Goal: Transaction & Acquisition: Purchase product/service

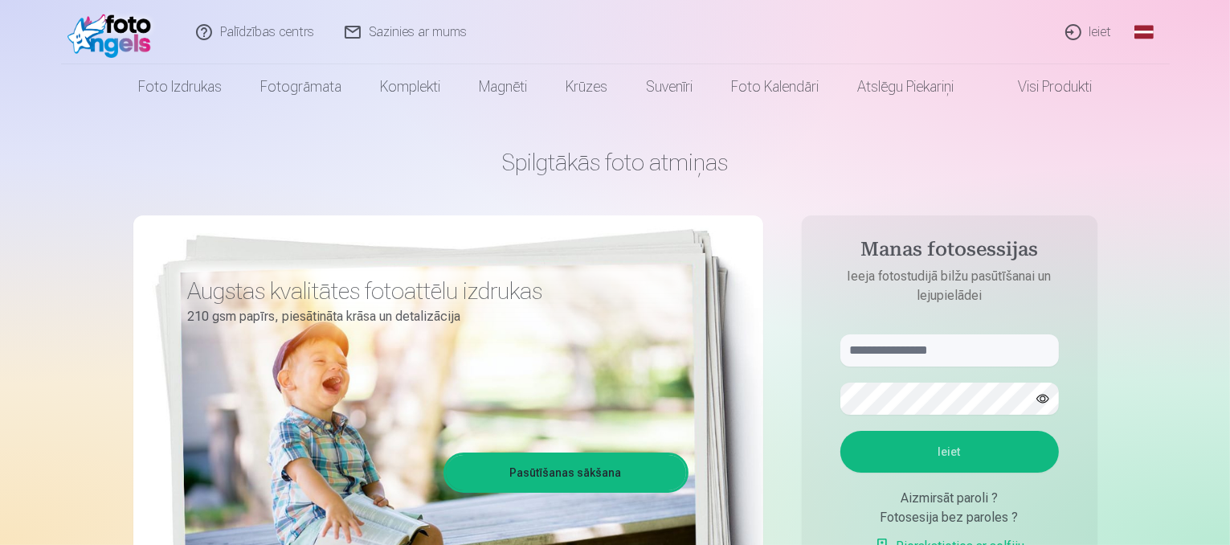
click at [1093, 27] on link "Ieiet" at bounding box center [1089, 32] width 77 height 64
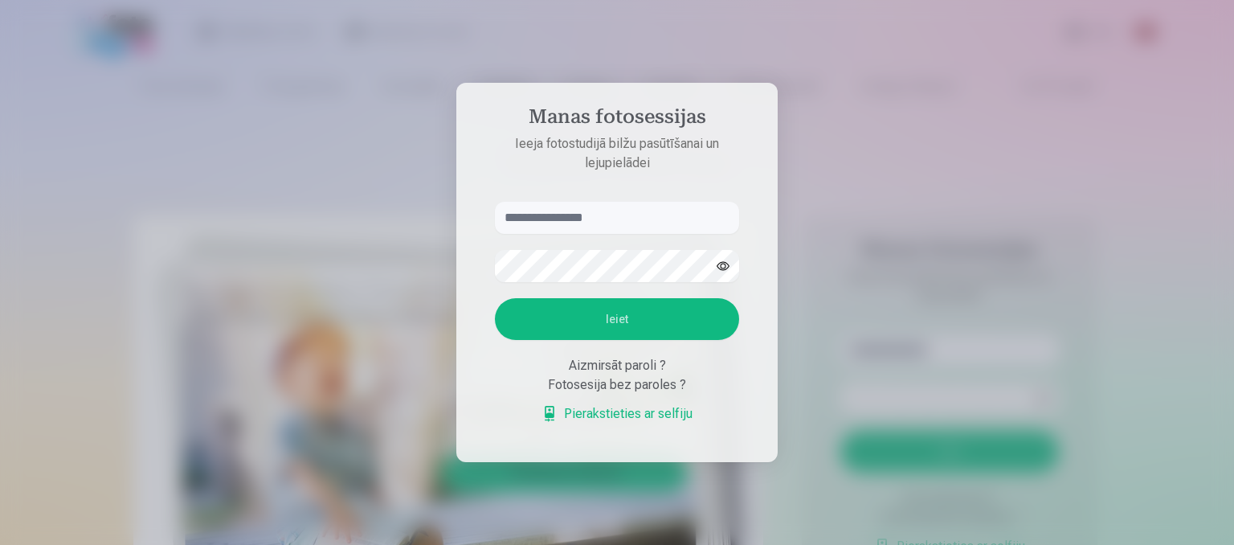
type input "*"
type input "**********"
click at [610, 319] on button "Ieiet" at bounding box center [617, 319] width 244 height 42
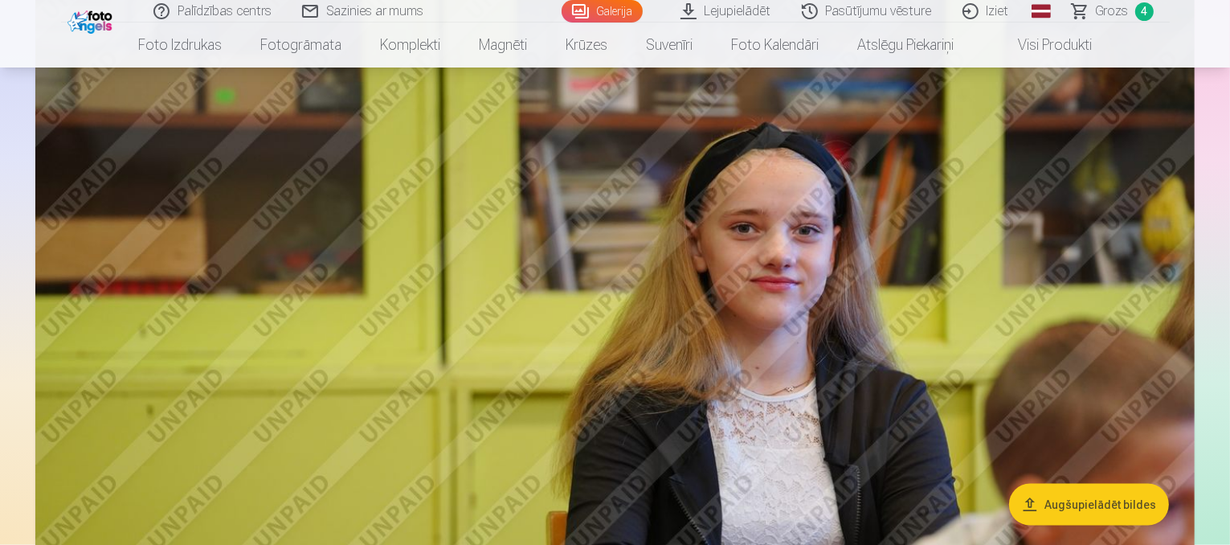
scroll to position [2169, 0]
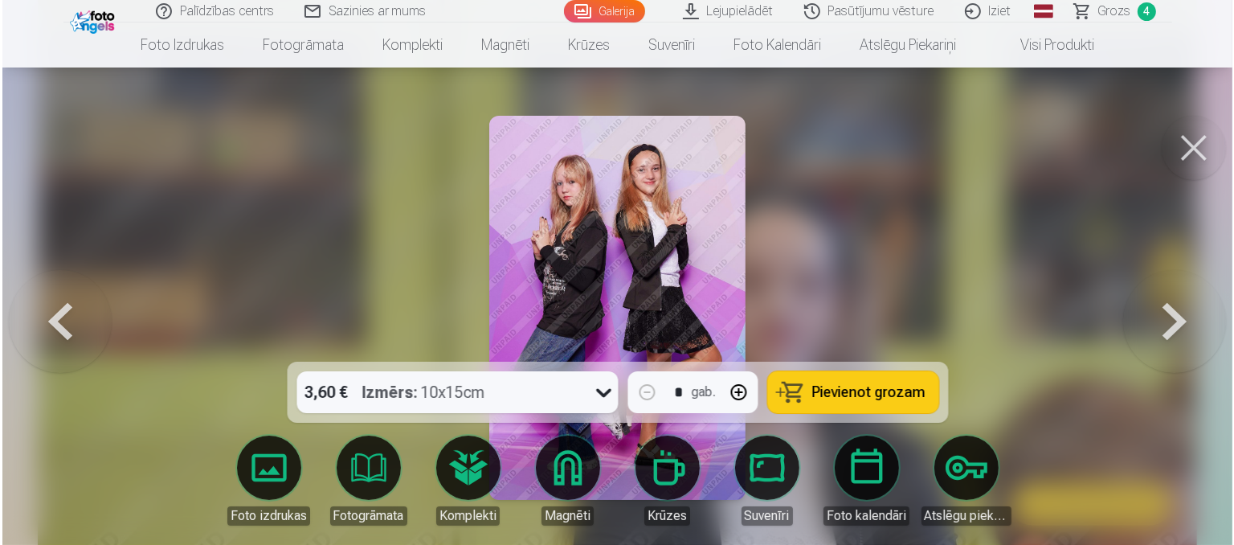
scroll to position [2174, 0]
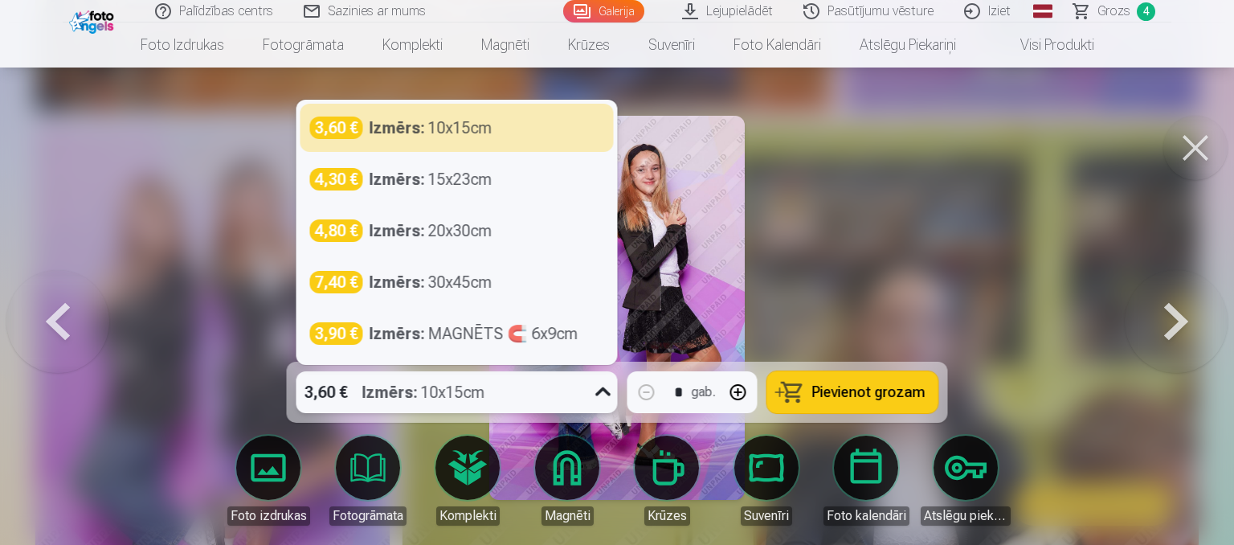
click at [604, 395] on icon at bounding box center [604, 392] width 26 height 26
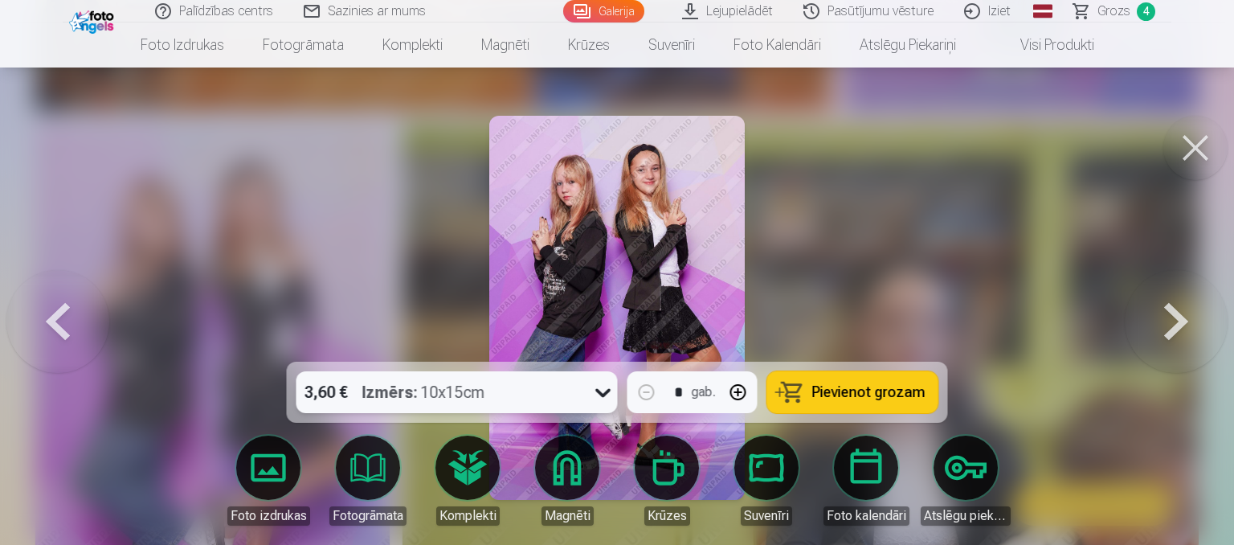
click at [604, 393] on icon at bounding box center [604, 392] width 26 height 26
click at [853, 399] on span "Pievienot grozam" at bounding box center [868, 392] width 113 height 14
click at [1113, 12] on span "Grozs" at bounding box center [1114, 11] width 33 height 19
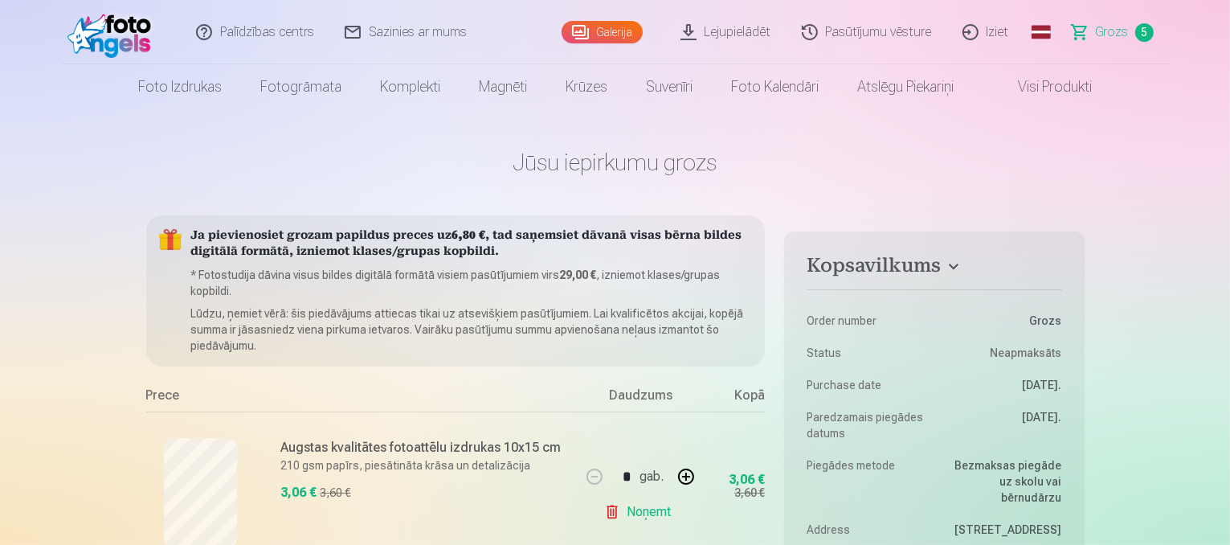
click at [1143, 30] on span "5" at bounding box center [1144, 32] width 18 height 18
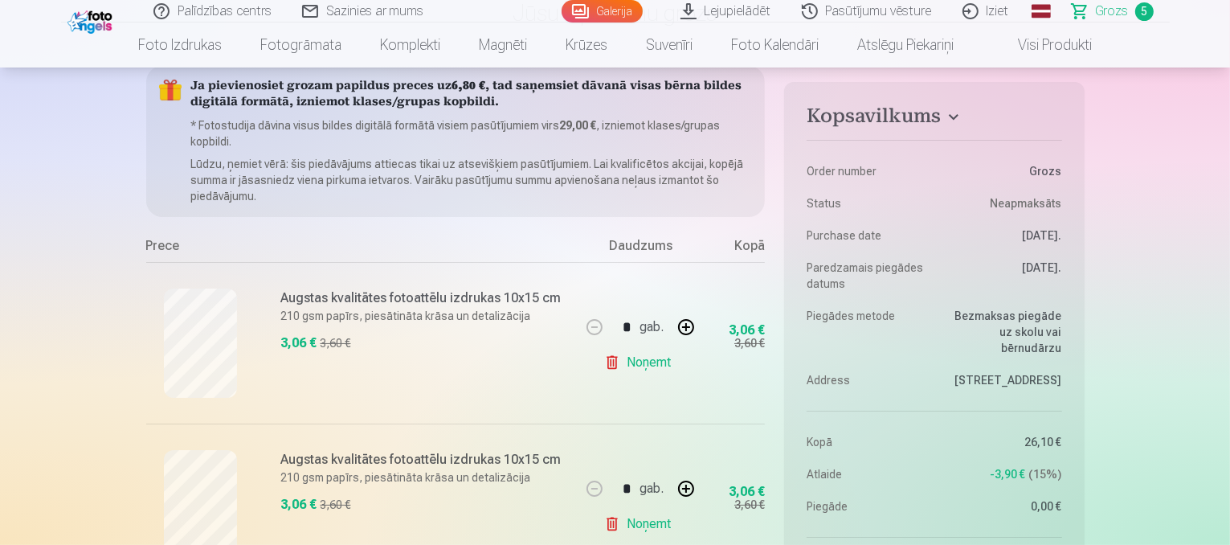
scroll to position [161, 0]
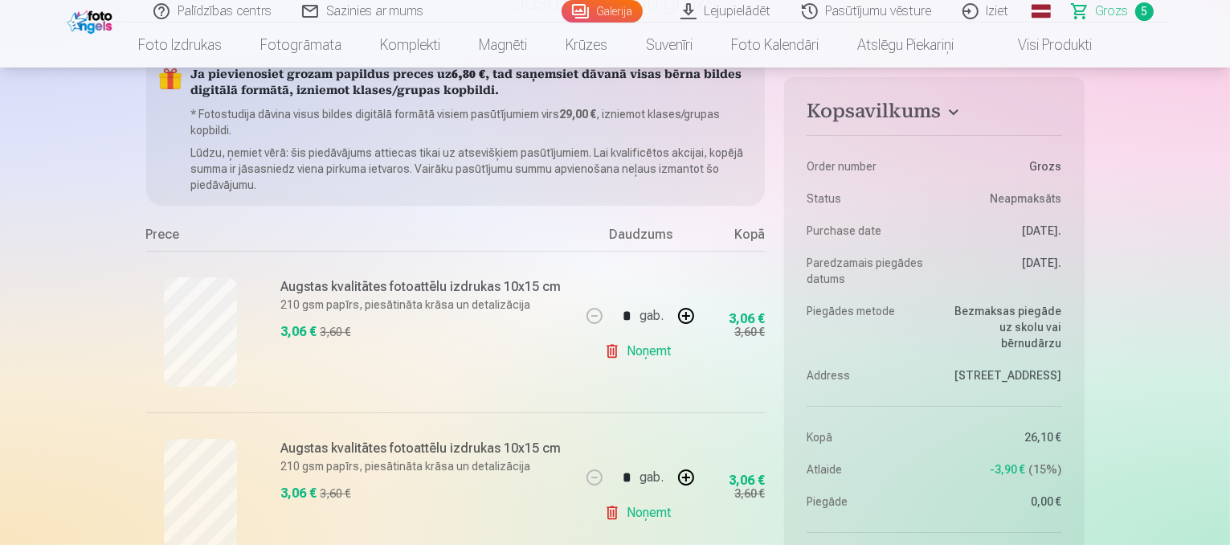
click at [648, 354] on link "Noņemt" at bounding box center [640, 351] width 73 height 32
type input "*"
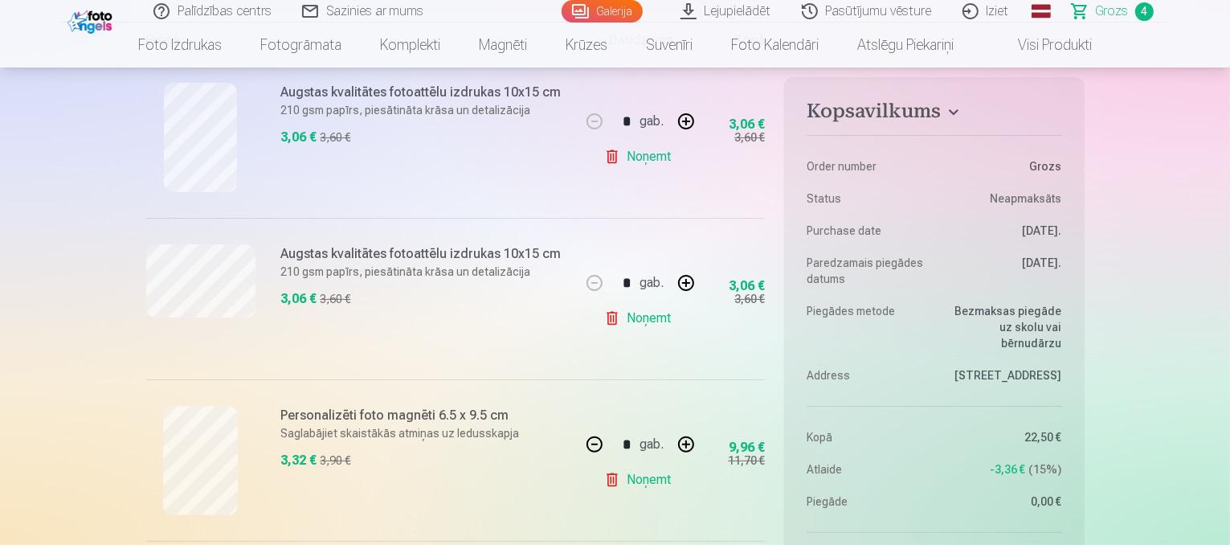
scroll to position [402, 0]
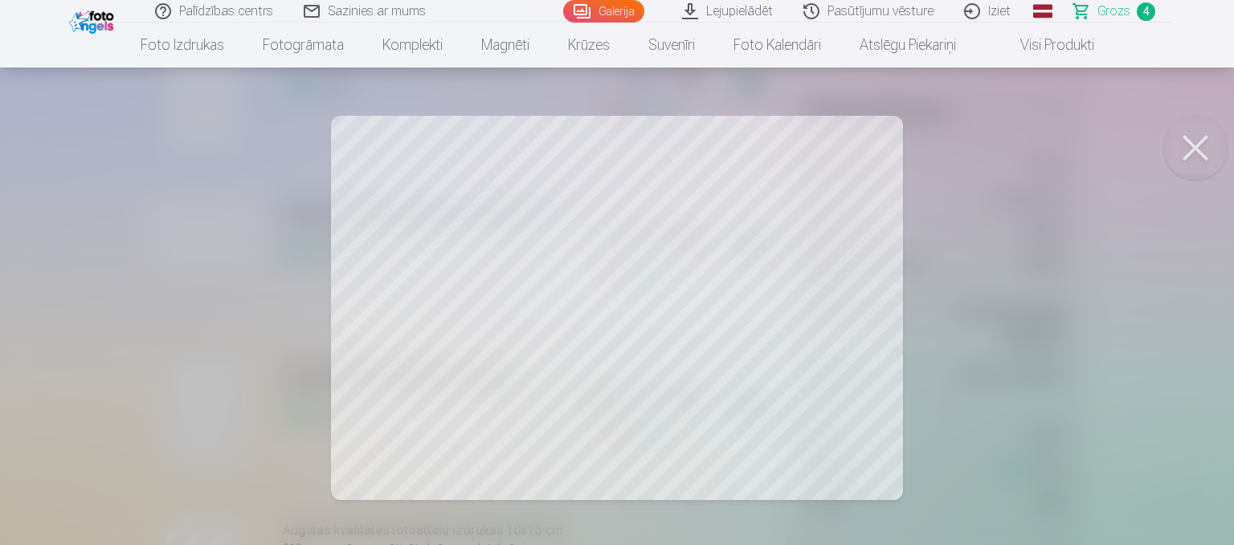
click at [1201, 155] on button at bounding box center [1195, 148] width 64 height 64
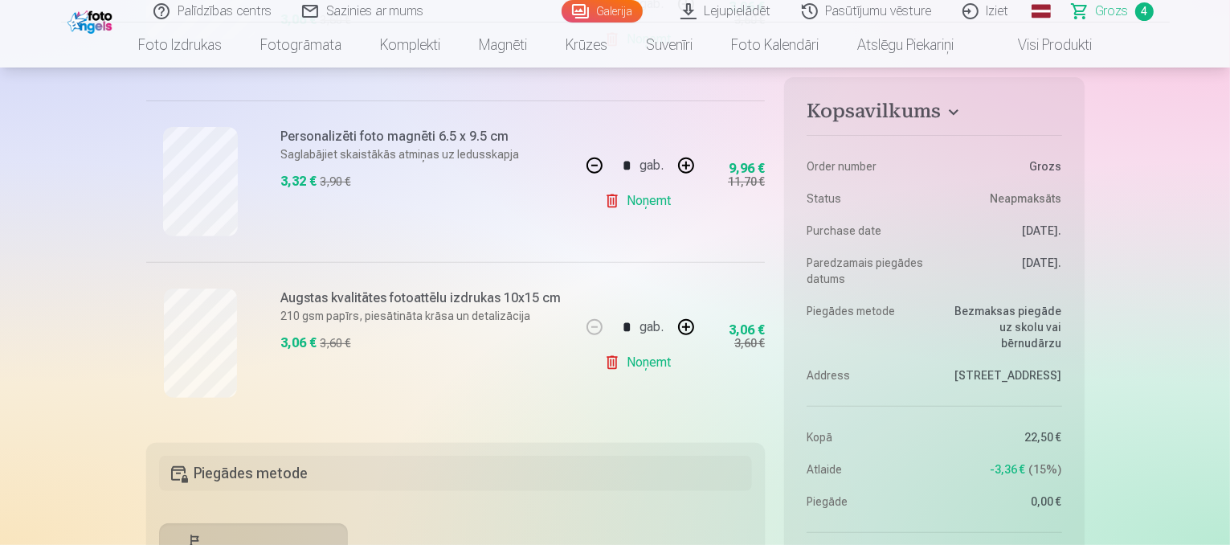
scroll to position [643, 0]
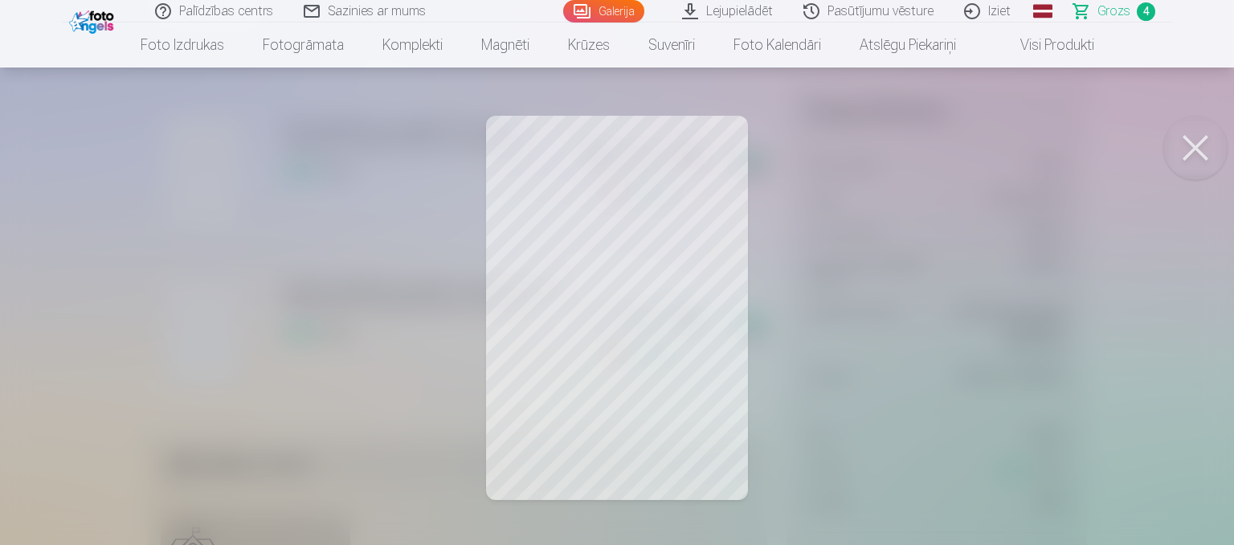
click at [1202, 152] on button at bounding box center [1195, 148] width 64 height 64
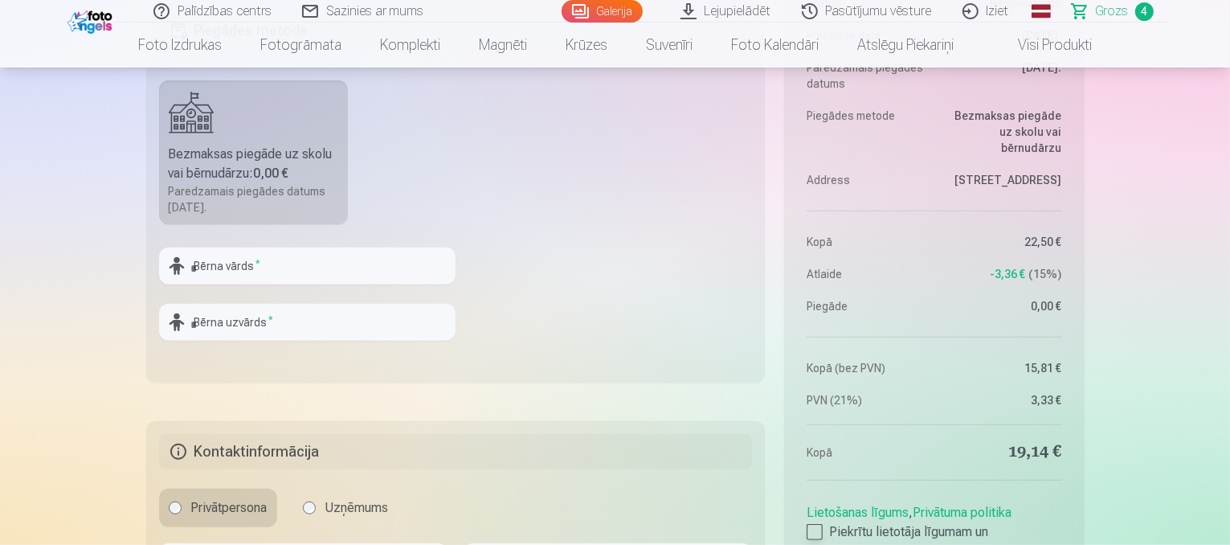
scroll to position [1044, 0]
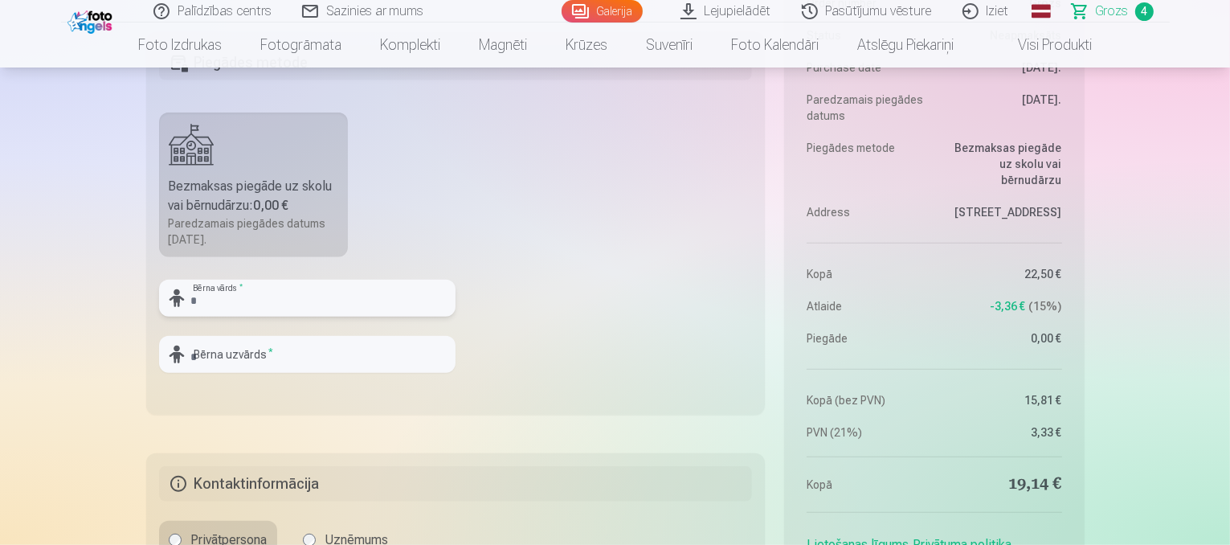
click at [194, 300] on input "text" at bounding box center [307, 298] width 296 height 37
type input "******"
click at [297, 354] on input "text" at bounding box center [307, 354] width 296 height 37
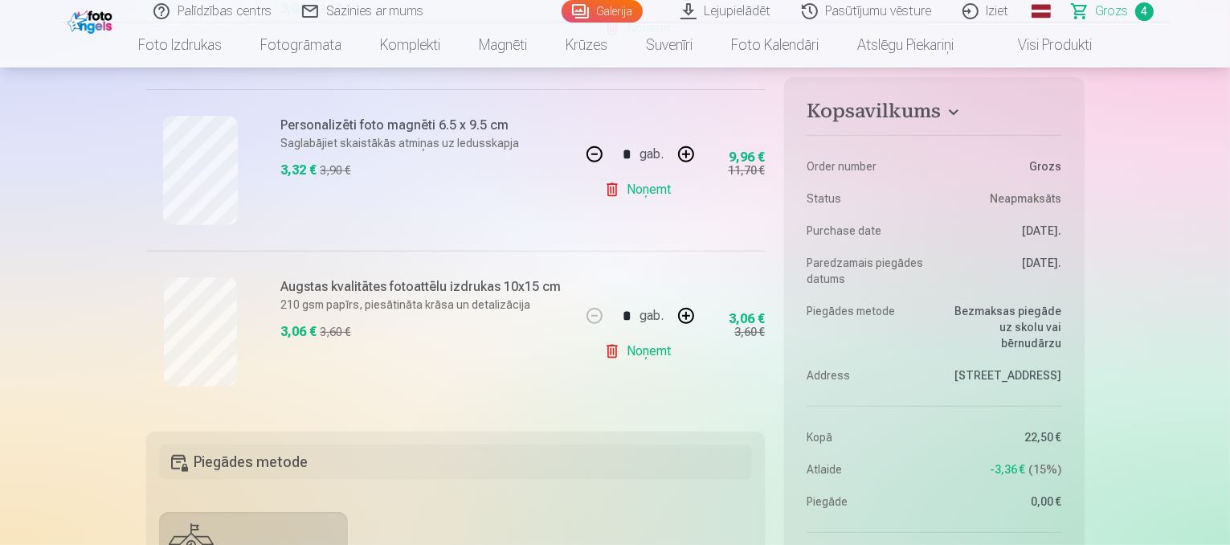
scroll to position [643, 0]
type input "********"
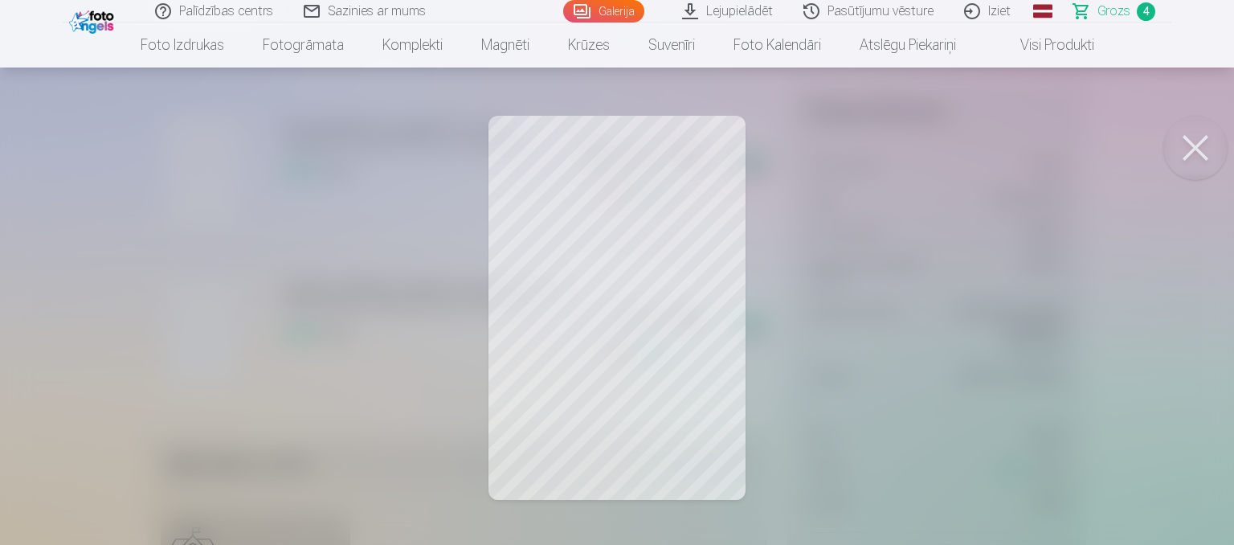
click at [1189, 149] on button at bounding box center [1195, 148] width 64 height 64
click at [1198, 157] on button at bounding box center [1195, 148] width 64 height 64
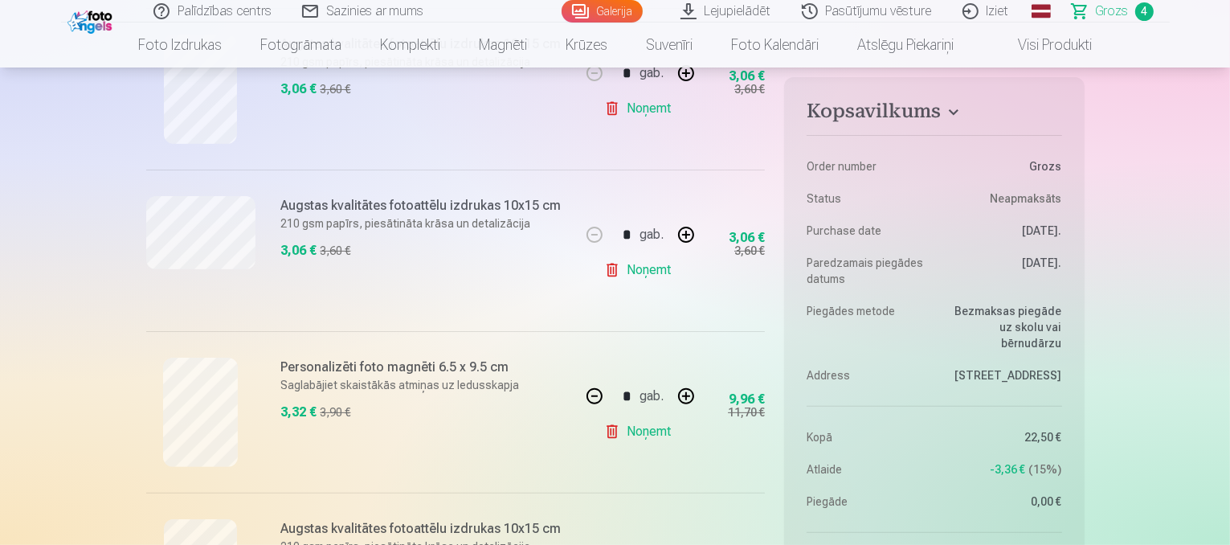
scroll to position [402, 0]
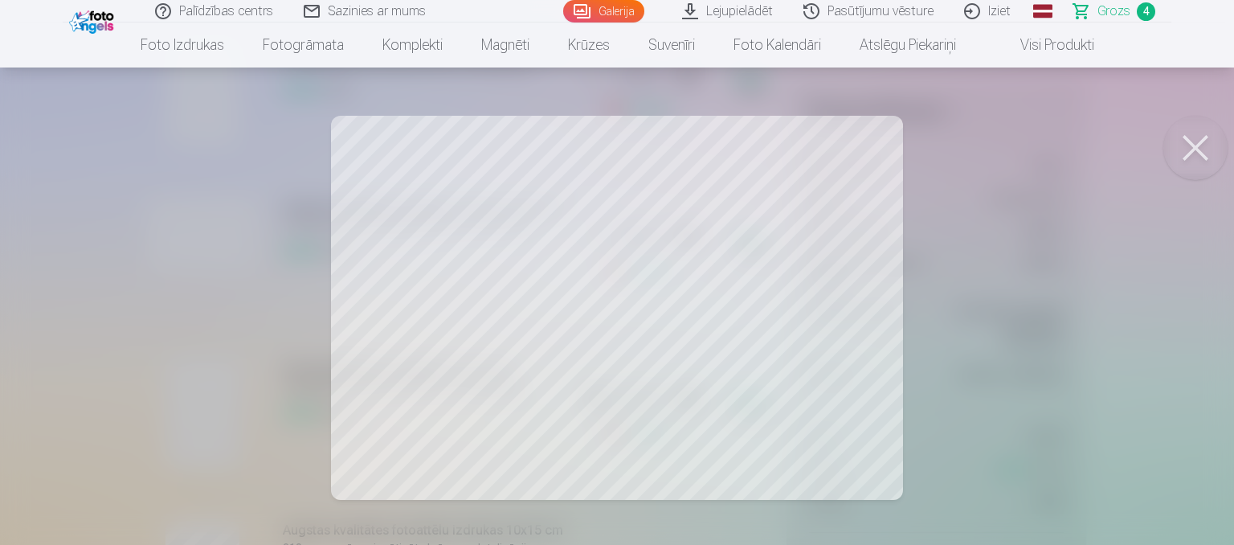
click at [1201, 157] on button at bounding box center [1195, 148] width 64 height 64
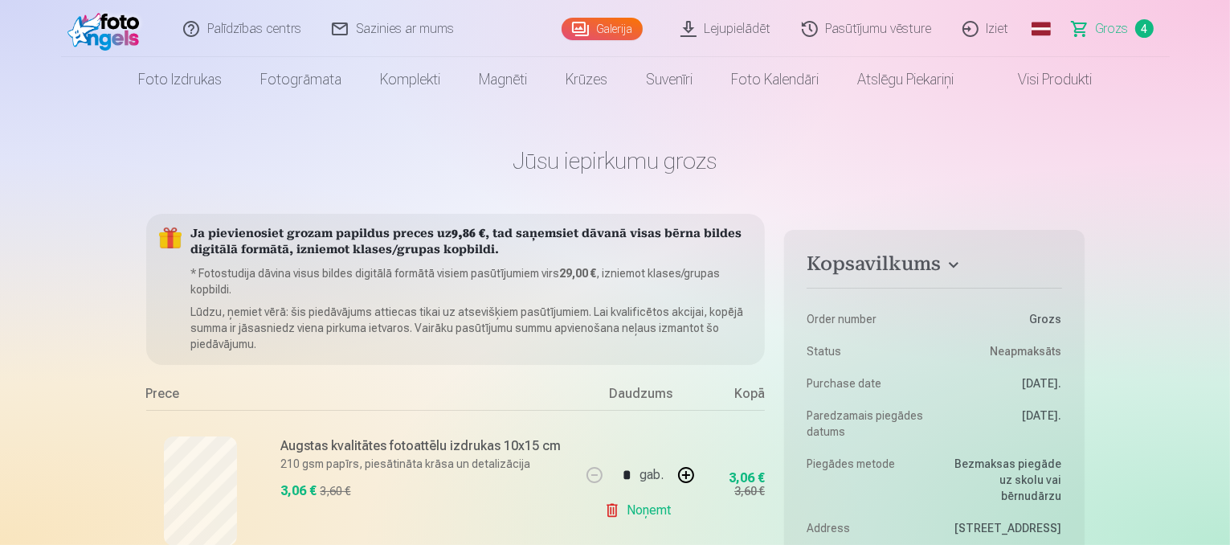
scroll to position [0, 0]
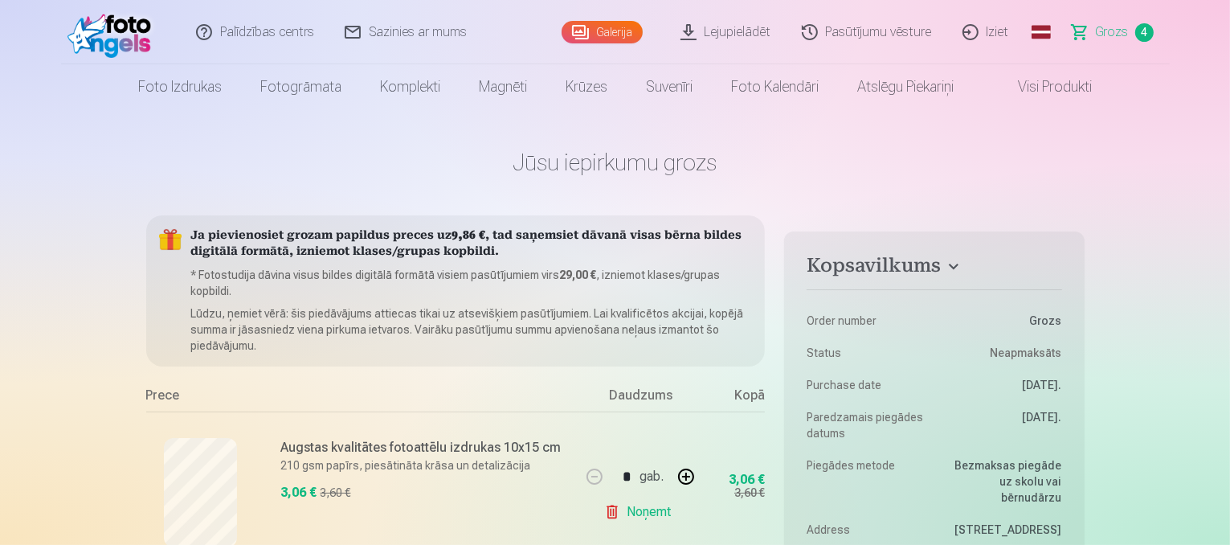
click at [613, 28] on link "Galerija" at bounding box center [602, 32] width 81 height 22
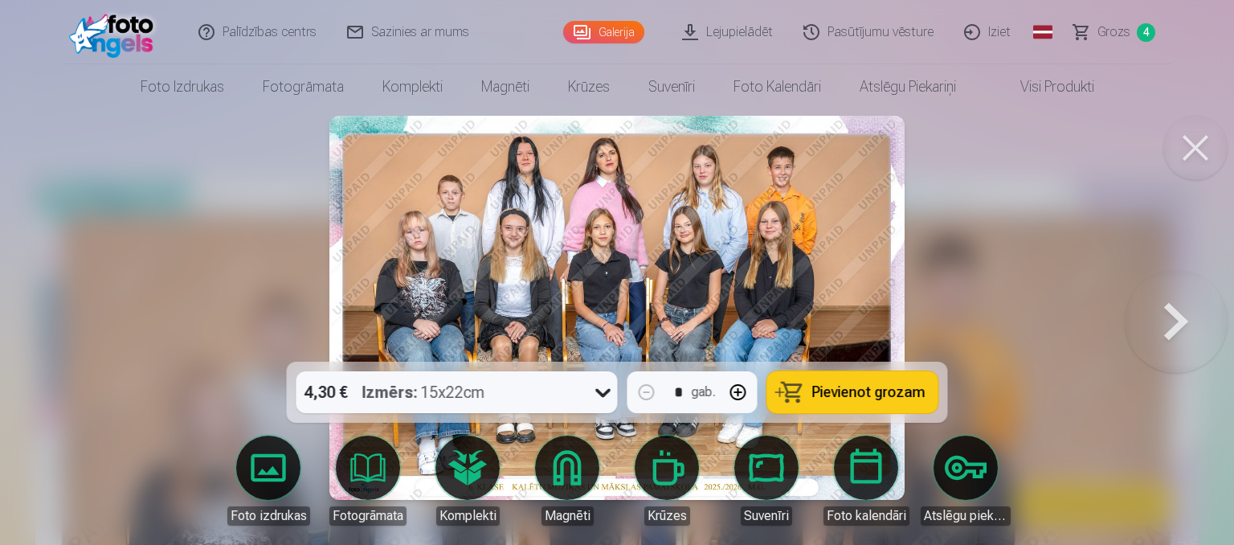
click at [866, 402] on button "Pievienot grozam" at bounding box center [852, 392] width 171 height 42
click at [865, 399] on span "Pievienot grozam" at bounding box center [868, 392] width 113 height 14
click at [1143, 27] on span "6" at bounding box center [1146, 32] width 18 height 18
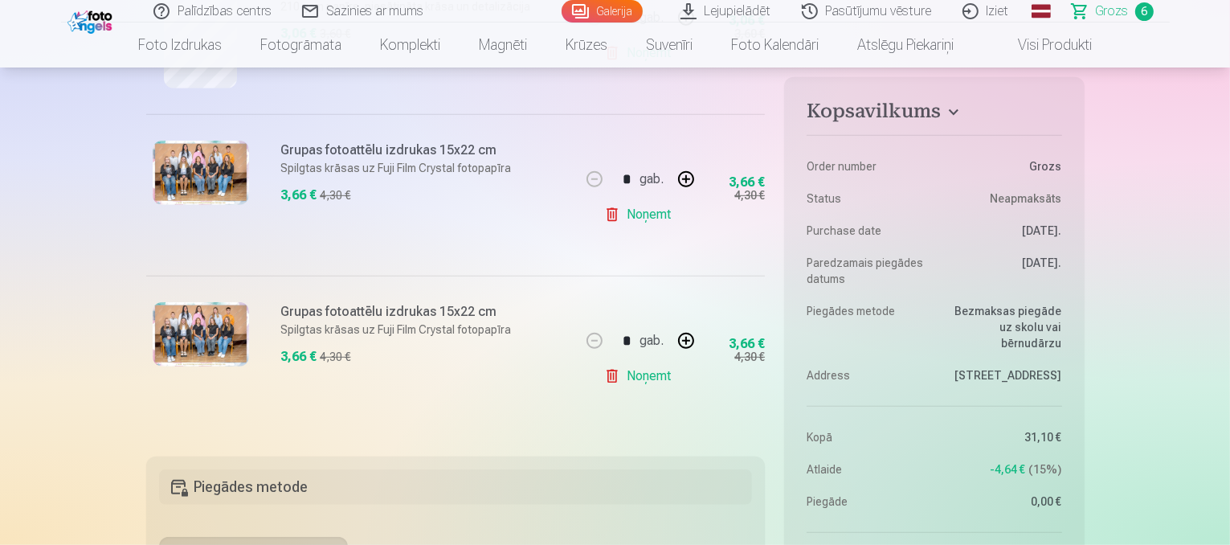
scroll to position [964, 0]
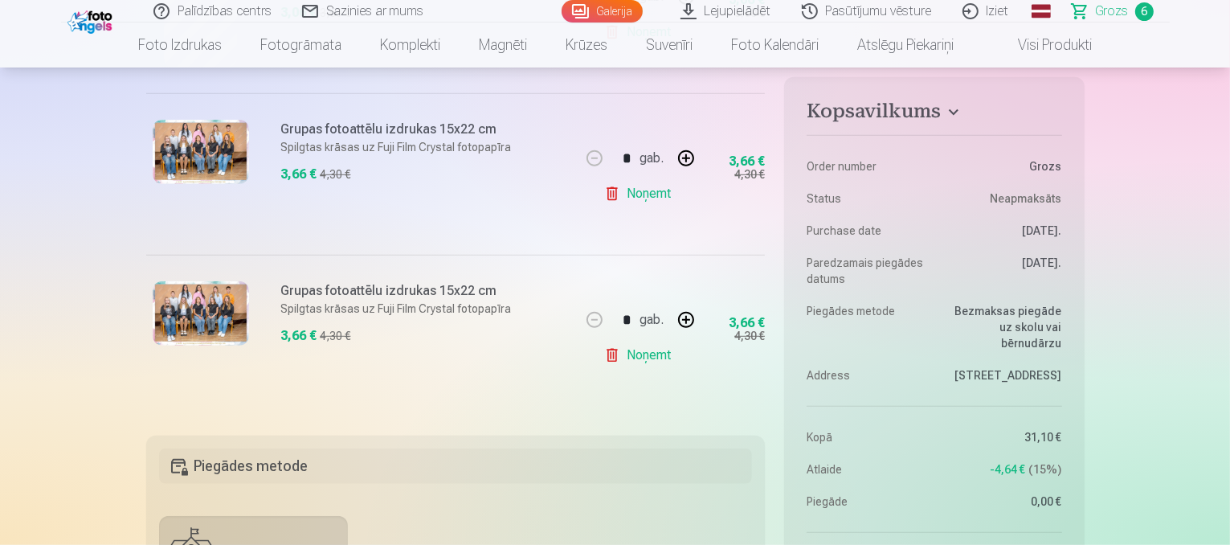
click at [643, 355] on link "Noņemt" at bounding box center [640, 355] width 73 height 32
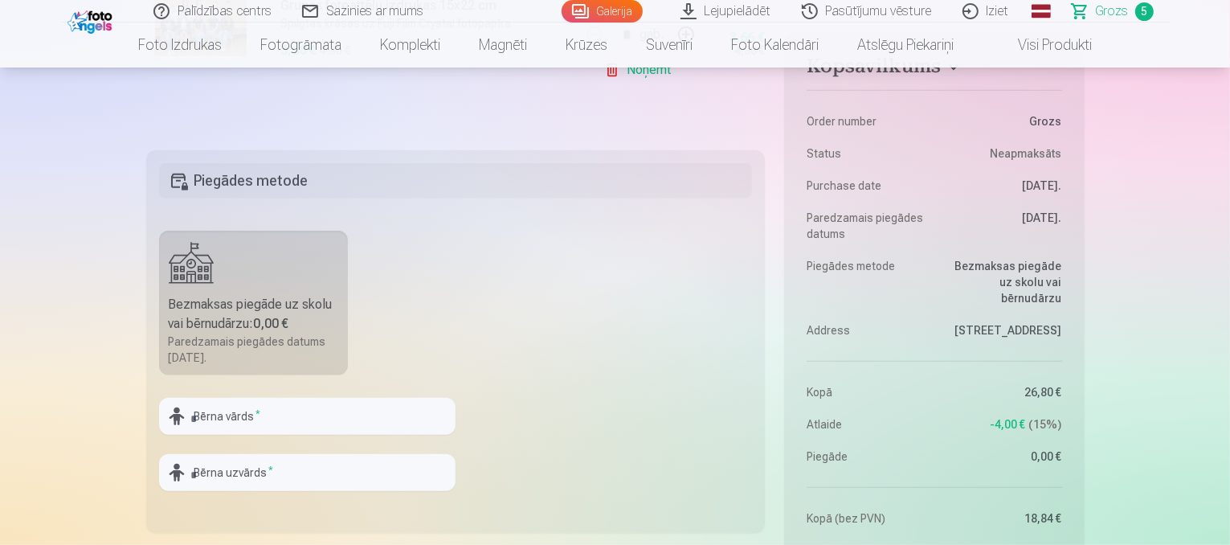
scroll to position [1286, 0]
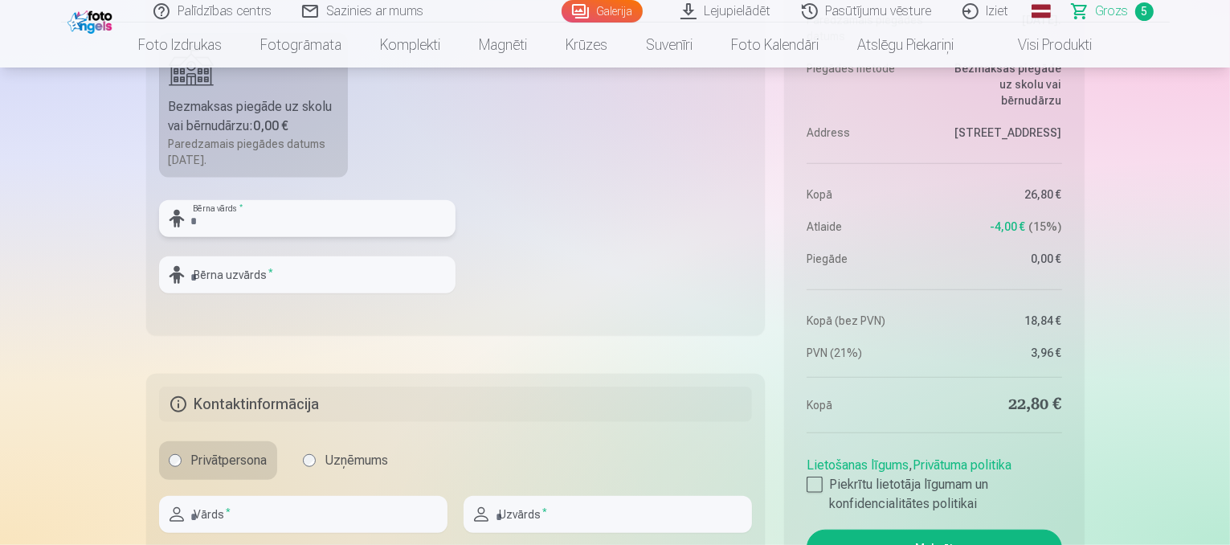
click at [196, 222] on input "text" at bounding box center [307, 218] width 296 height 37
click at [204, 276] on input "text" at bounding box center [307, 274] width 296 height 37
click at [194, 219] on input "text" at bounding box center [307, 218] width 296 height 37
type input "******"
click at [280, 276] on input "text" at bounding box center [307, 274] width 296 height 37
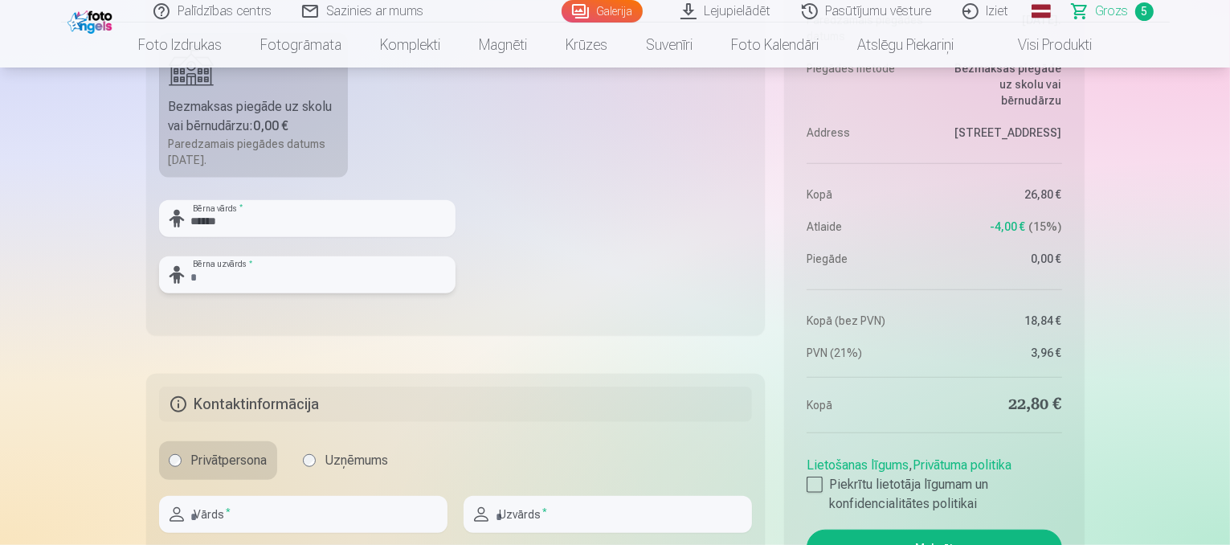
type input "********"
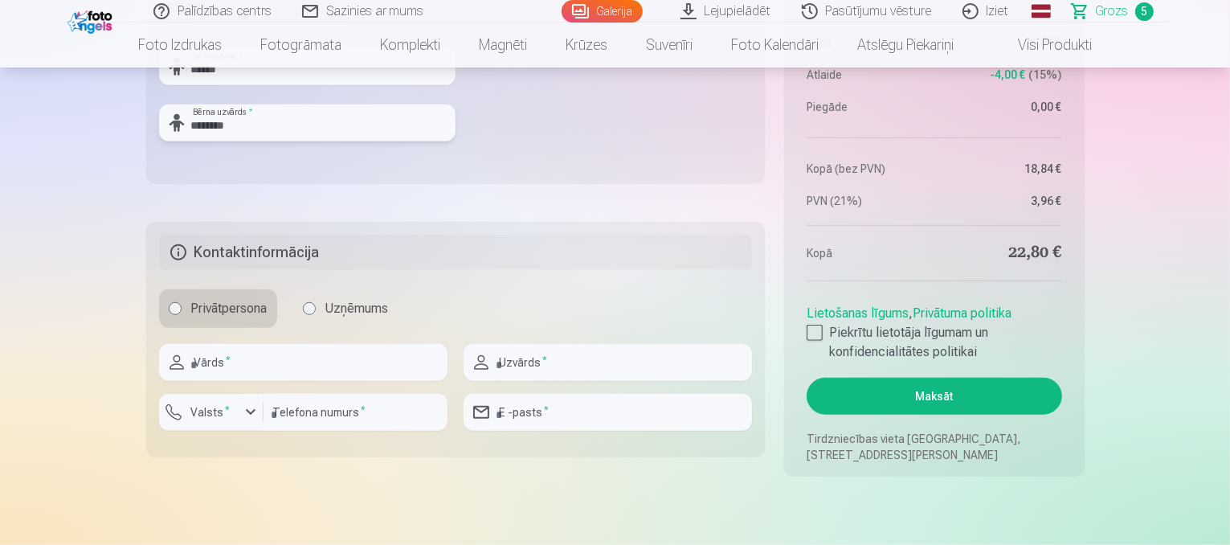
scroll to position [1446, 0]
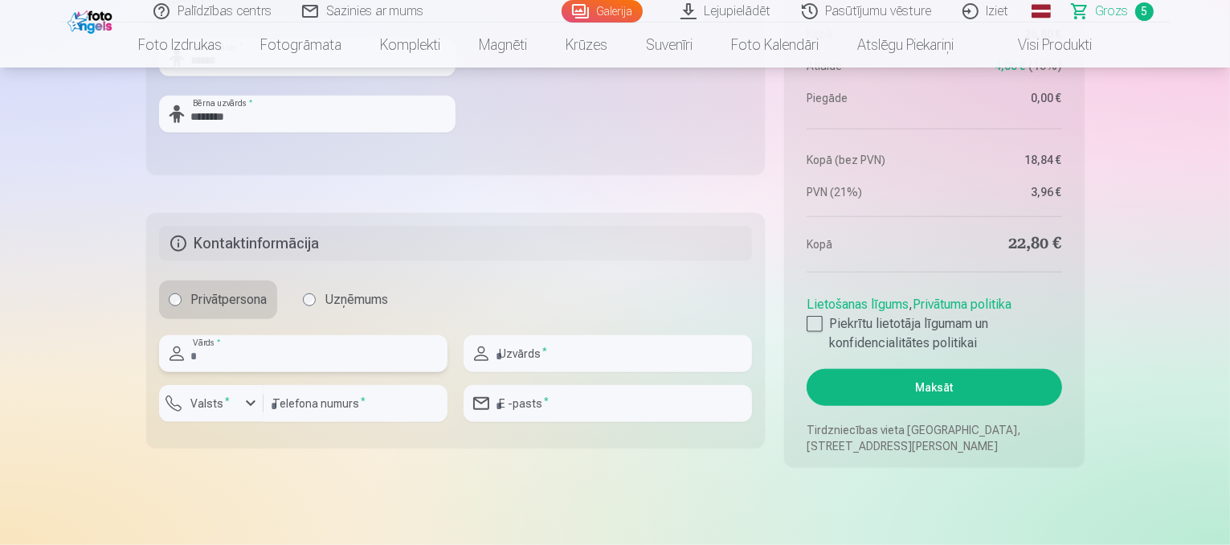
click at [245, 351] on input "text" at bounding box center [303, 353] width 288 height 37
type input "******"
click at [499, 352] on input "text" at bounding box center [608, 353] width 288 height 37
type input "********"
click at [251, 398] on div "button" at bounding box center [250, 403] width 19 height 19
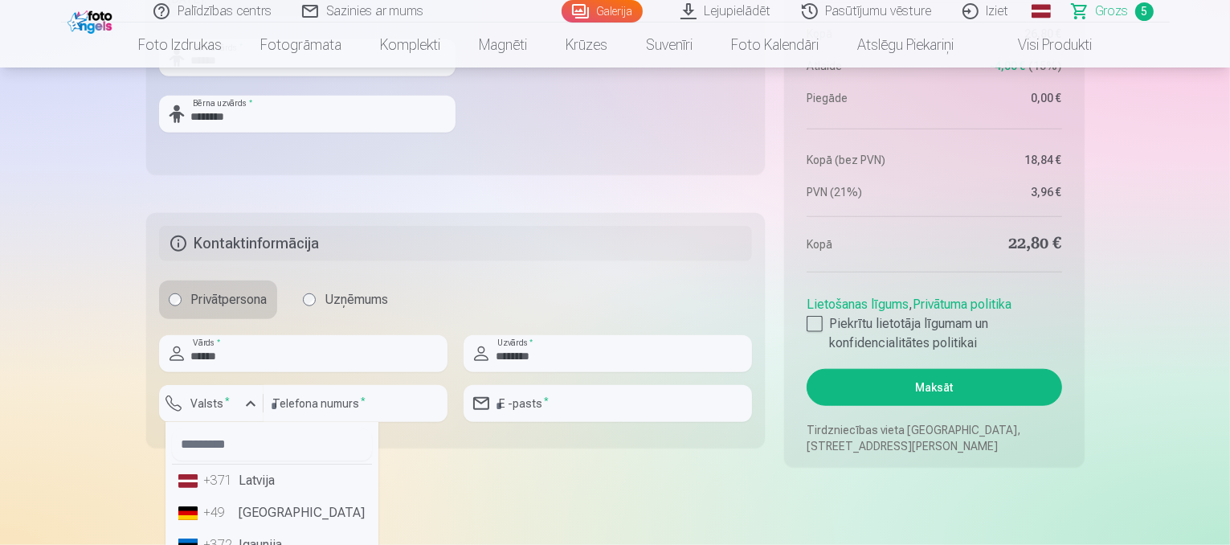
click at [252, 477] on li "+371 Latvija" at bounding box center [272, 480] width 200 height 32
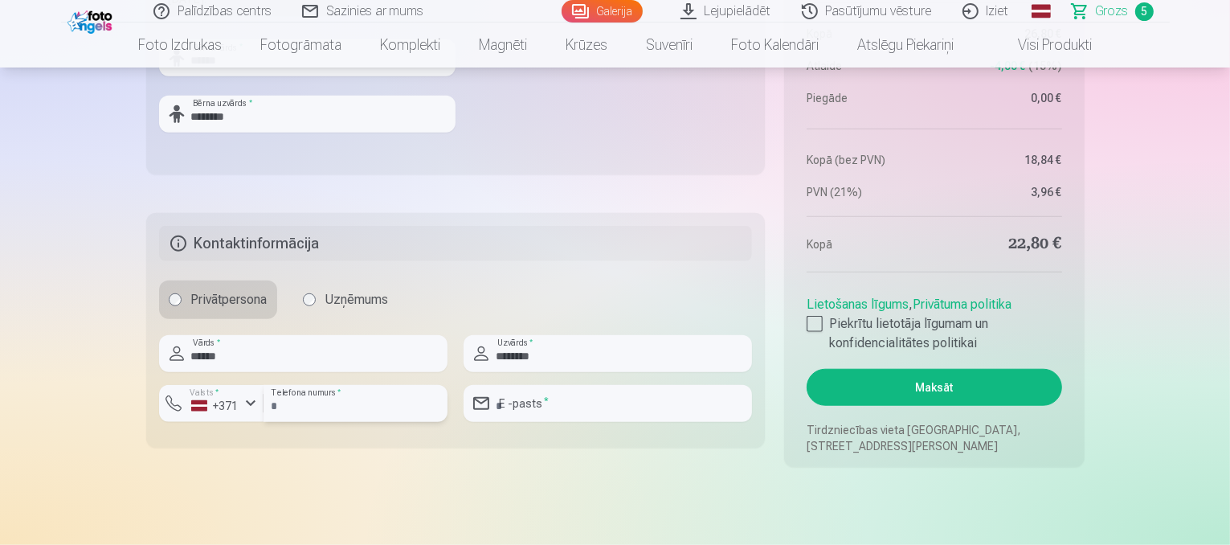
click at [371, 407] on input "number" at bounding box center [356, 403] width 184 height 37
type input "********"
click at [517, 407] on input "email" at bounding box center [608, 403] width 288 height 37
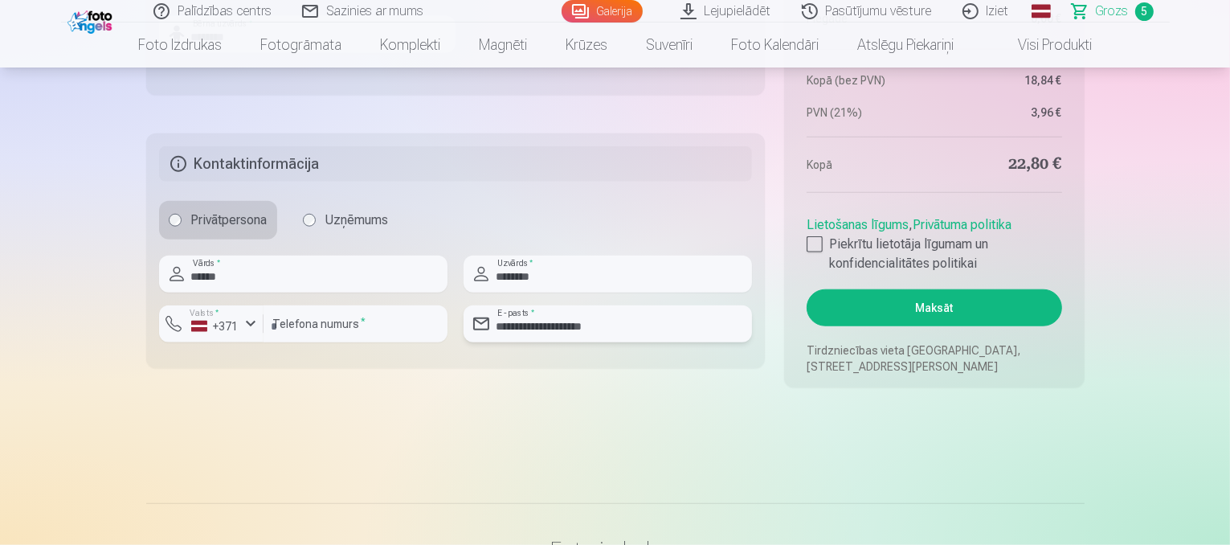
scroll to position [1527, 0]
type input "**********"
click at [813, 236] on div at bounding box center [815, 243] width 16 height 16
click at [932, 308] on button "Maksāt" at bounding box center [934, 306] width 255 height 37
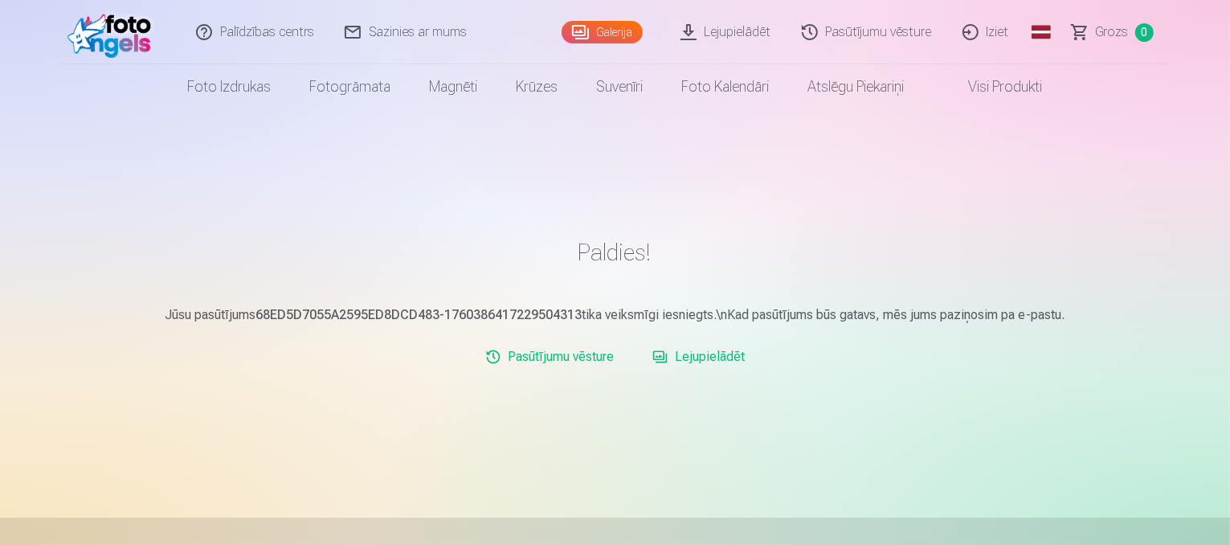
click at [697, 363] on link "Lejupielādēt" at bounding box center [698, 357] width 105 height 32
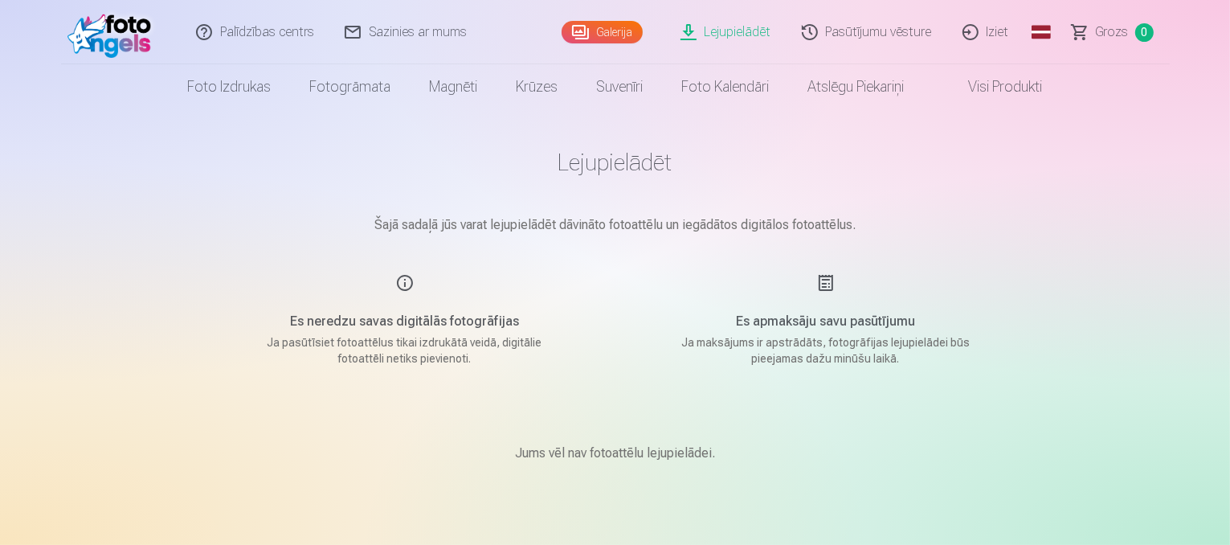
click at [819, 288] on div "Es apmaksāju savu pasūtījumu Ja maksājums ir apstrādāts, fotogrāfijas lejupielā…" at bounding box center [826, 319] width 382 height 93
click at [707, 279] on div "Es apmaksāju savu pasūtījumu Ja maksājums ir apstrādāts, fotogrāfijas lejupielā…" at bounding box center [826, 319] width 382 height 93
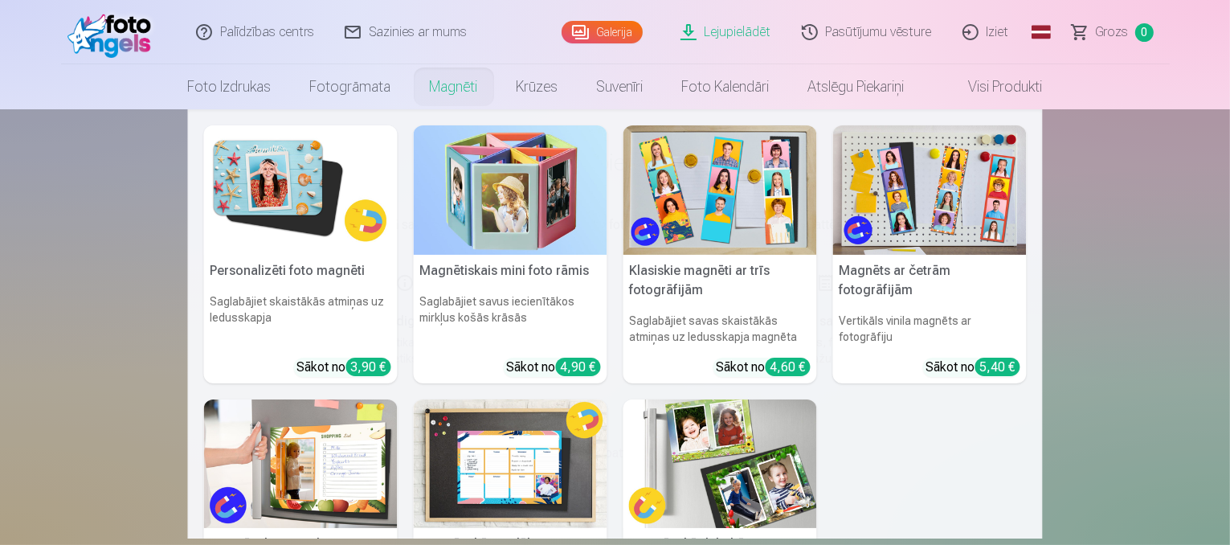
click at [1162, 247] on nav "Personalizēti foto magnēti Saglabājiet skaistākās atmiņas uz ledusskapja Sākot …" at bounding box center [615, 323] width 1230 height 429
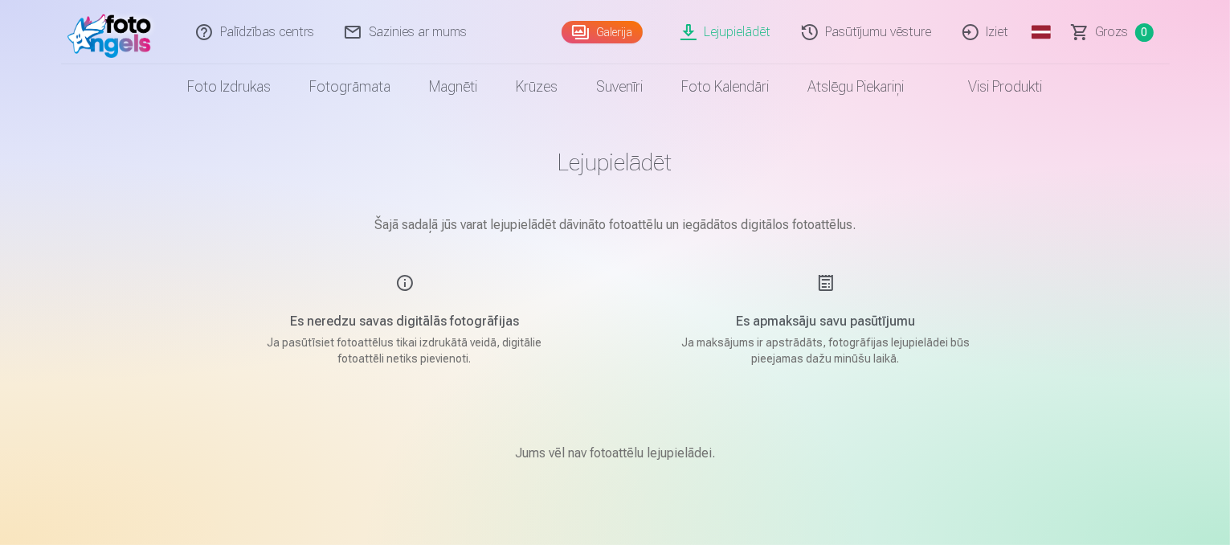
click at [824, 282] on div "Es apmaksāju savu pasūtījumu Ja maksājums ir apstrādāts, fotogrāfijas lejupielā…" at bounding box center [826, 319] width 382 height 93
click at [837, 323] on h5 "Es apmaksāju savu pasūtījumu" at bounding box center [825, 321] width 305 height 19
click at [833, 366] on p "Ja maksājums ir apstrādāts, fotogrāfijas lejupielādei būs pieejamas dažu minūšu…" at bounding box center [825, 350] width 305 height 32
click at [838, 390] on main "Lejupielādēt Šajā sadaļā jūs varat lejupielādēt dāvināto fotoattēlu un iegādāto…" at bounding box center [615, 324] width 803 height 431
click at [992, 34] on link "Iziet" at bounding box center [986, 32] width 77 height 64
